Goal: Find specific page/section

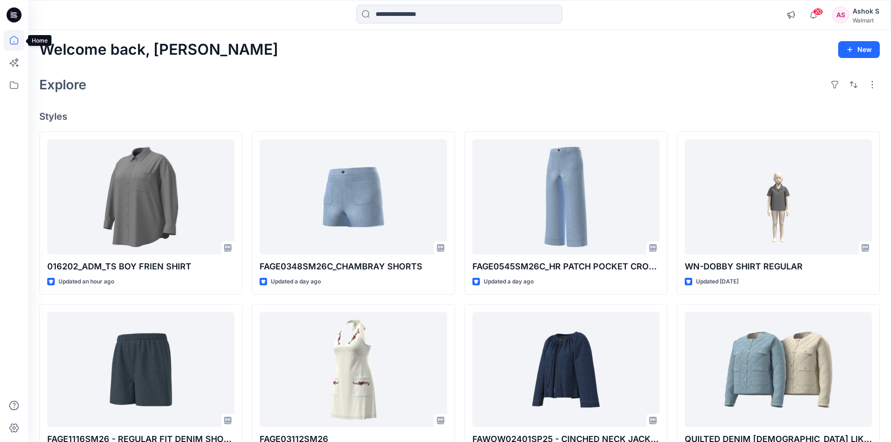
click at [17, 43] on icon at bounding box center [14, 40] width 21 height 21
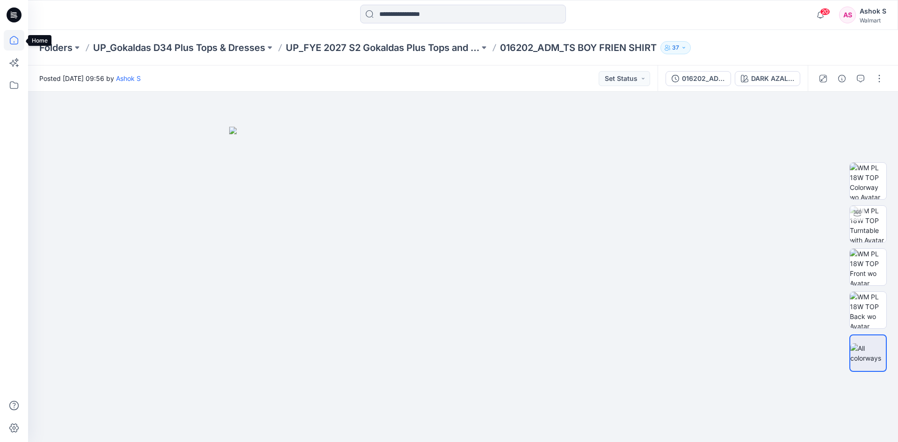
click at [13, 41] on icon at bounding box center [14, 40] width 21 height 21
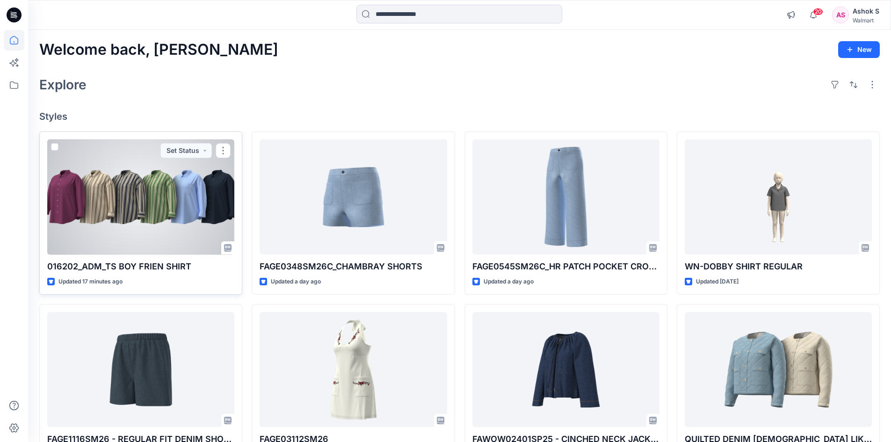
click at [152, 204] on div at bounding box center [140, 196] width 187 height 115
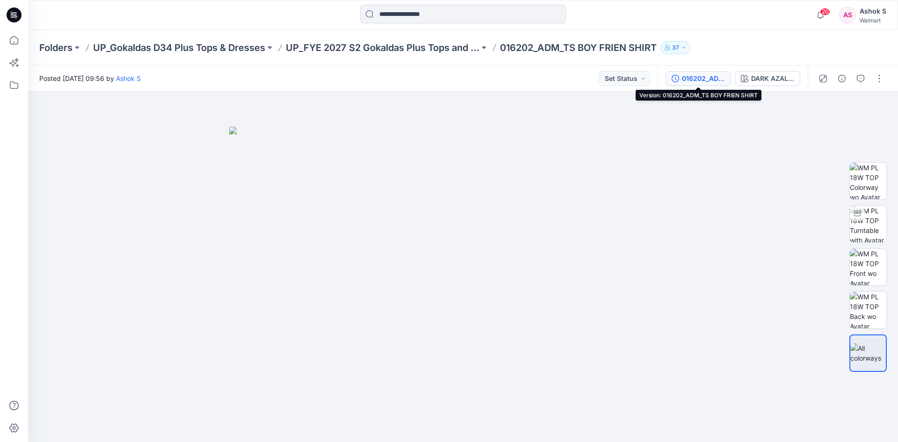
click at [696, 81] on div "016202_ADM_TS BOY FRIEN SHIRT" at bounding box center [703, 78] width 43 height 10
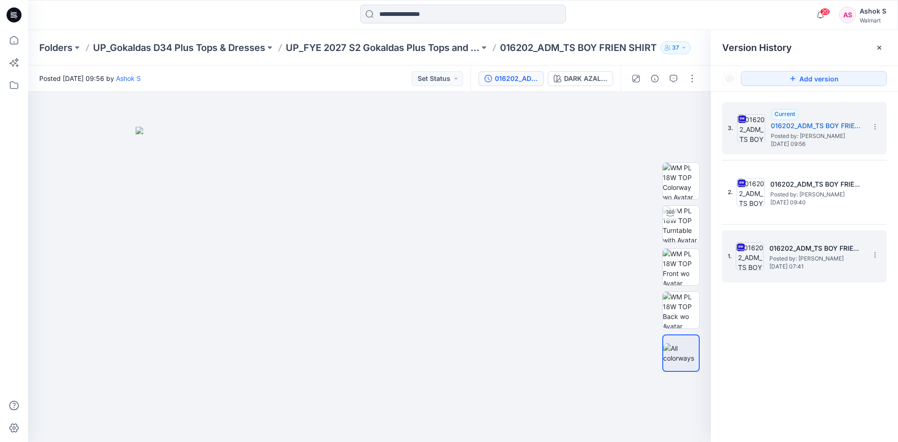
click at [786, 252] on h5 "016202_ADM_TS BOY FRIEN SHIRT" at bounding box center [816, 248] width 94 height 11
click at [793, 132] on span "Posted by: [PERSON_NAME]" at bounding box center [818, 135] width 94 height 9
click at [795, 258] on span "Posted by: [PERSON_NAME]" at bounding box center [816, 258] width 94 height 9
click at [792, 133] on span "Posted by: [PERSON_NAME]" at bounding box center [818, 135] width 94 height 9
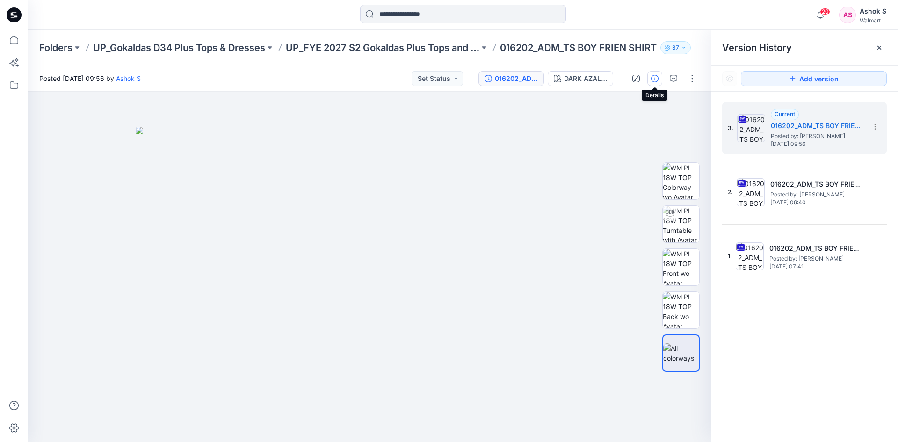
click at [656, 79] on icon "button" at bounding box center [654, 78] width 7 height 7
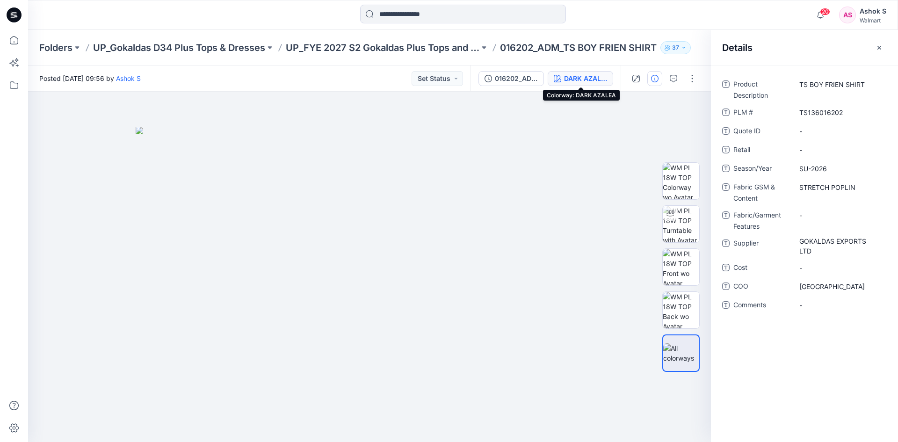
click at [563, 78] on button "DARK AZALEA" at bounding box center [580, 78] width 65 height 15
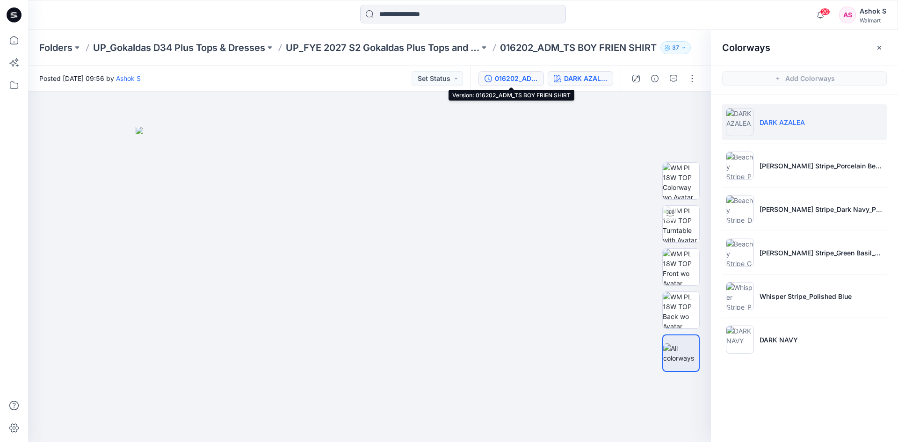
click at [520, 79] on div "016202_ADM_TS BOY FRIEN SHIRT" at bounding box center [516, 78] width 43 height 10
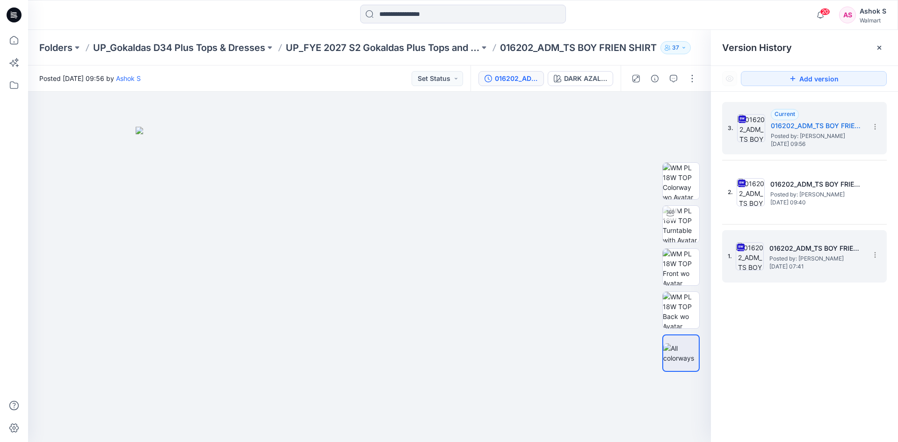
click at [783, 258] on span "Posted by: [PERSON_NAME]" at bounding box center [816, 258] width 94 height 9
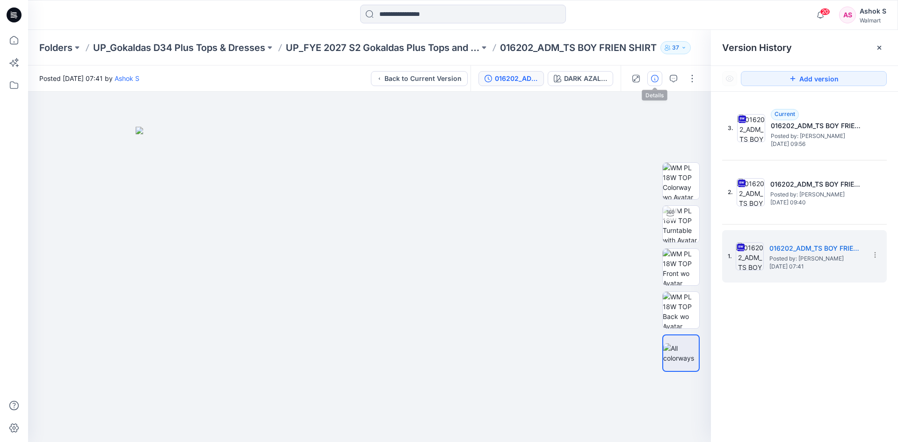
click at [653, 82] on icon "button" at bounding box center [654, 78] width 7 height 7
